Goal: Information Seeking & Learning: Learn about a topic

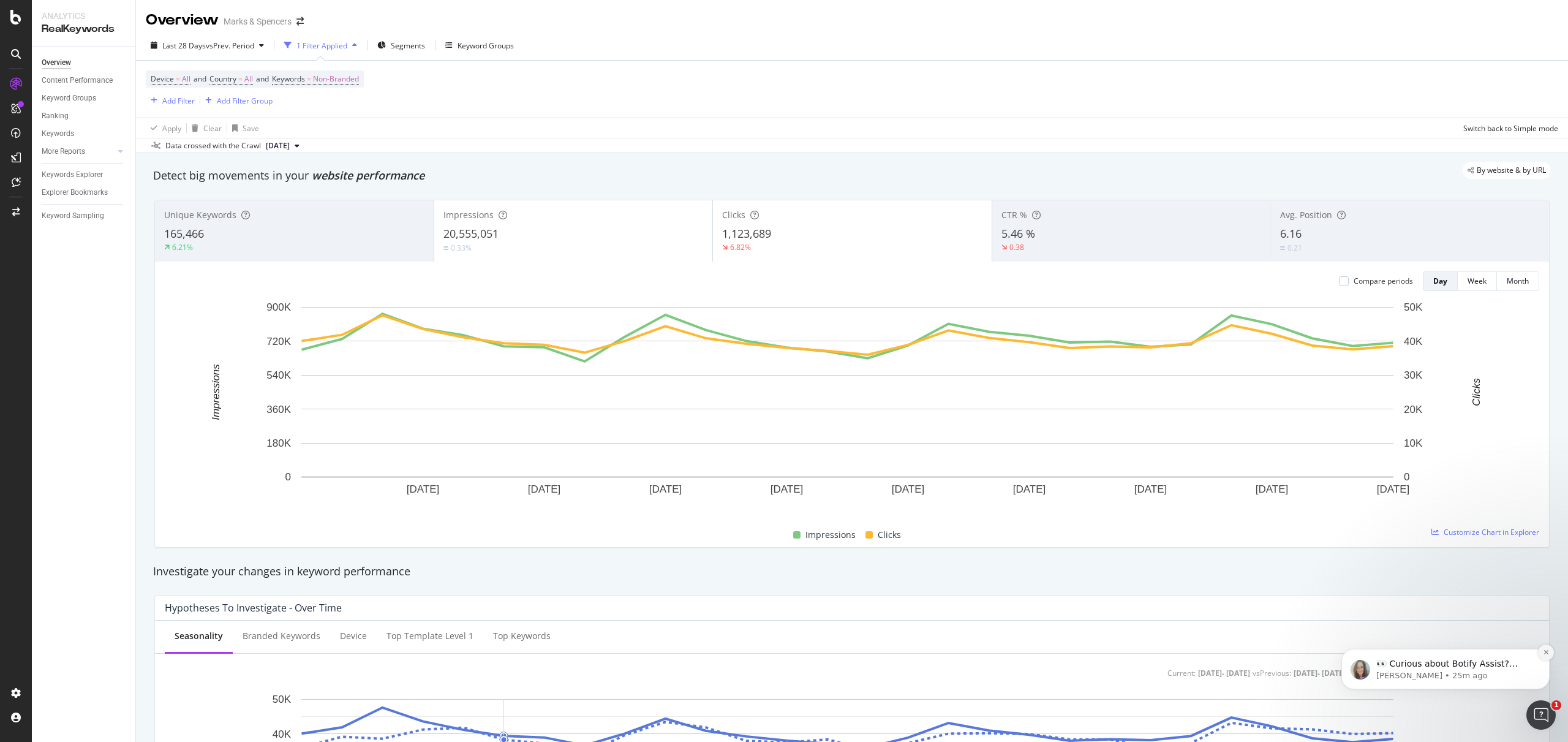
click at [1543, 655] on icon "Dismiss notification" at bounding box center [1547, 653] width 7 height 7
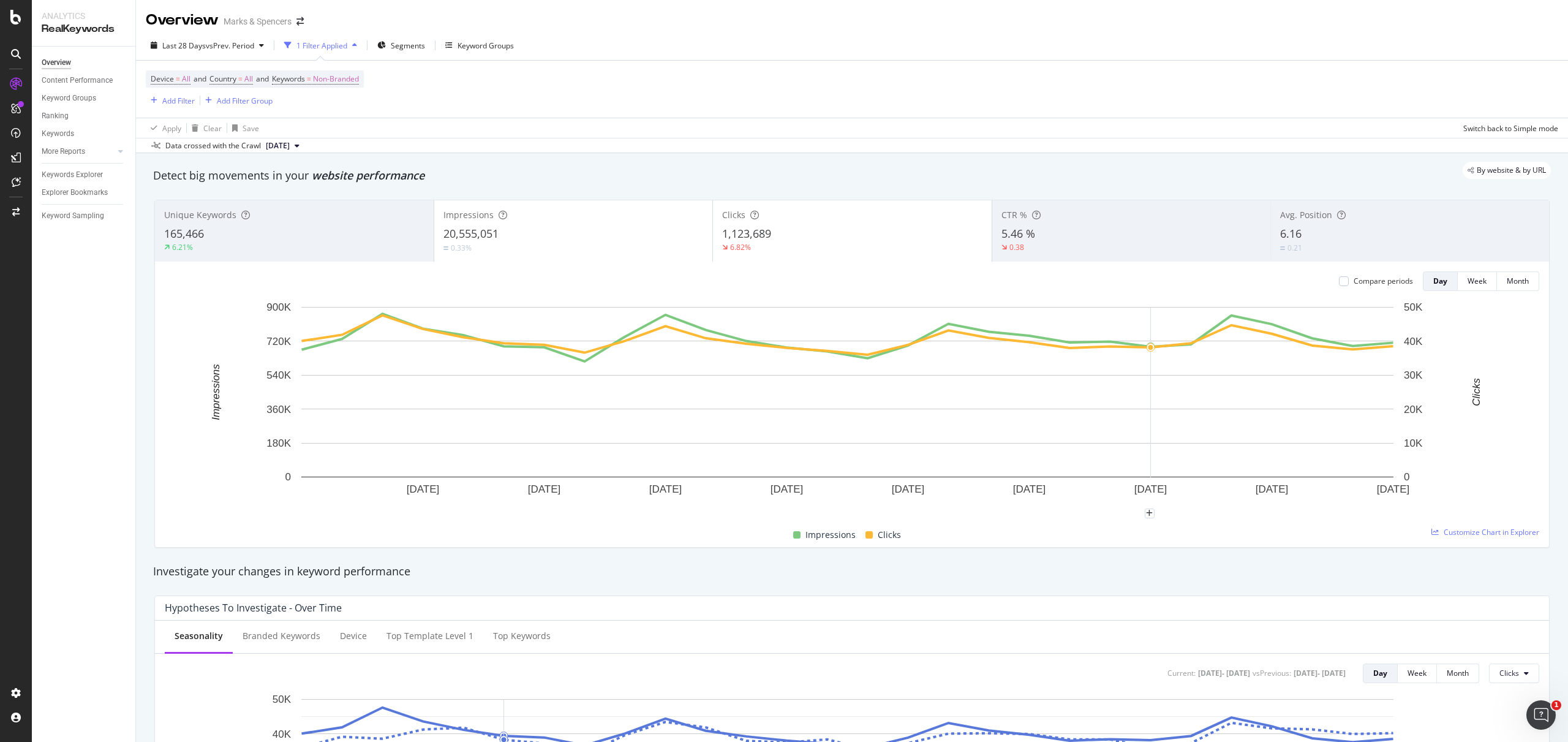
click at [1159, 544] on div "Unique Keywords 165,466 6.21% Impressions 20,555,051 0.33% Clicks 1,123,689 6.8…" at bounding box center [852, 374] width 1410 height 367
